Goal: Information Seeking & Learning: Learn about a topic

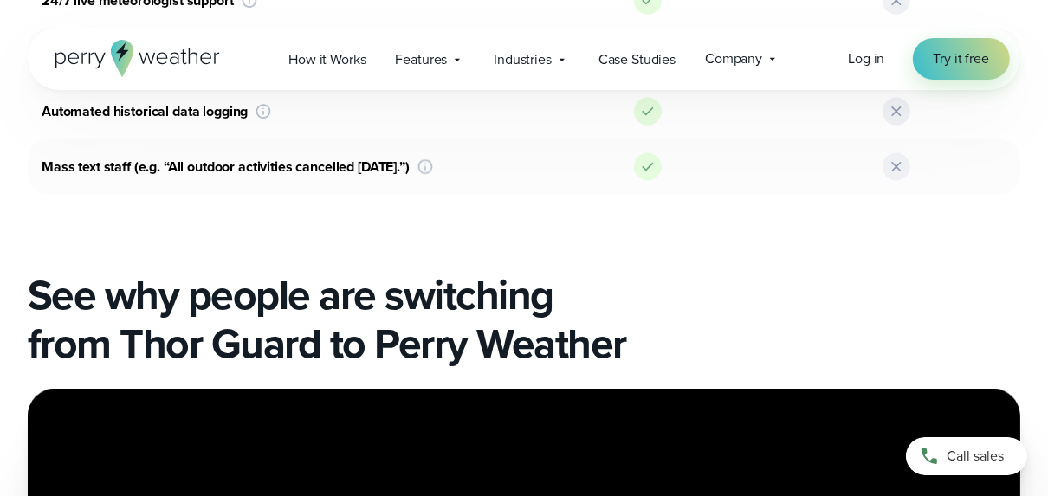
scroll to position [1802, 0]
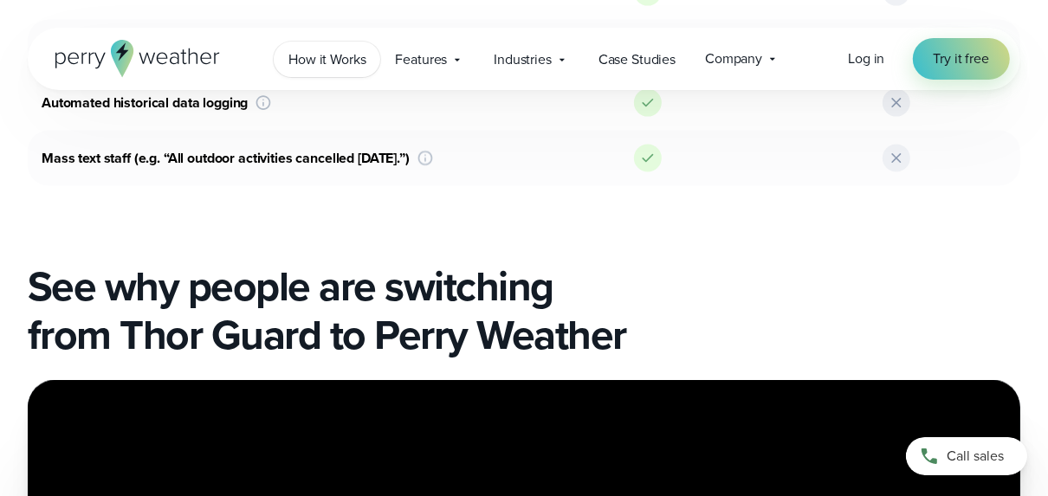
click at [310, 64] on span "How it Works" at bounding box center [326, 59] width 77 height 21
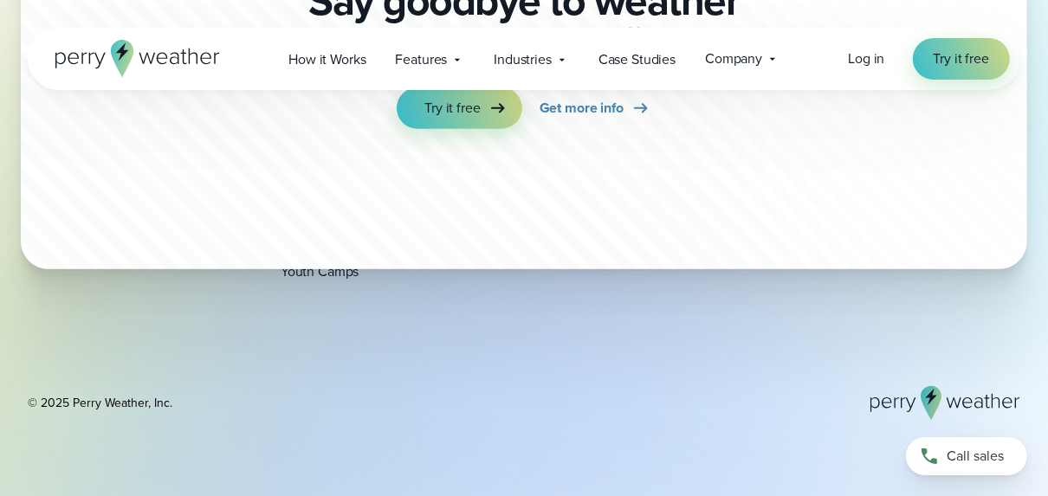
scroll to position [4826, 0]
